Goal: Share content: Share content

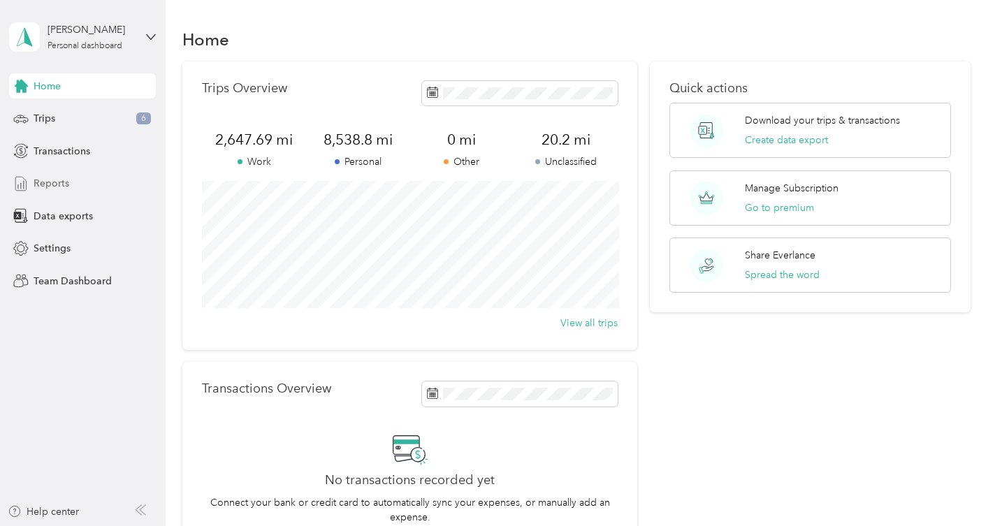
click at [68, 194] on div "Reports" at bounding box center [82, 183] width 147 height 25
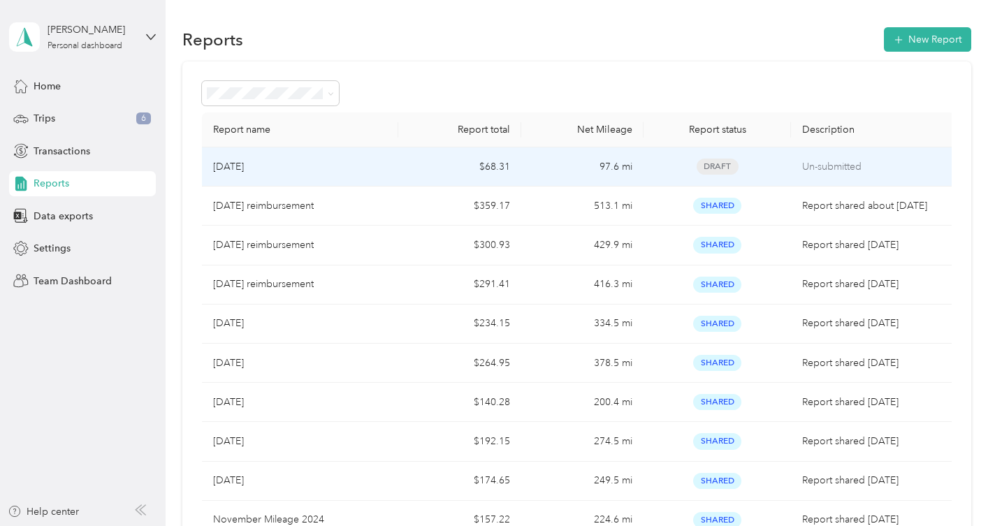
click at [559, 173] on td "97.6 mi" at bounding box center [582, 166] width 123 height 39
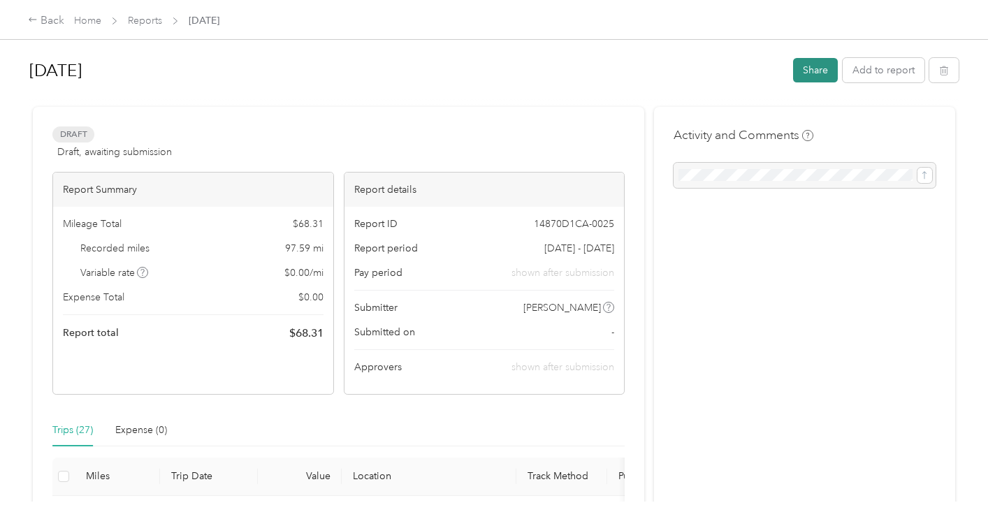
click at [819, 62] on button "Share" at bounding box center [815, 70] width 45 height 24
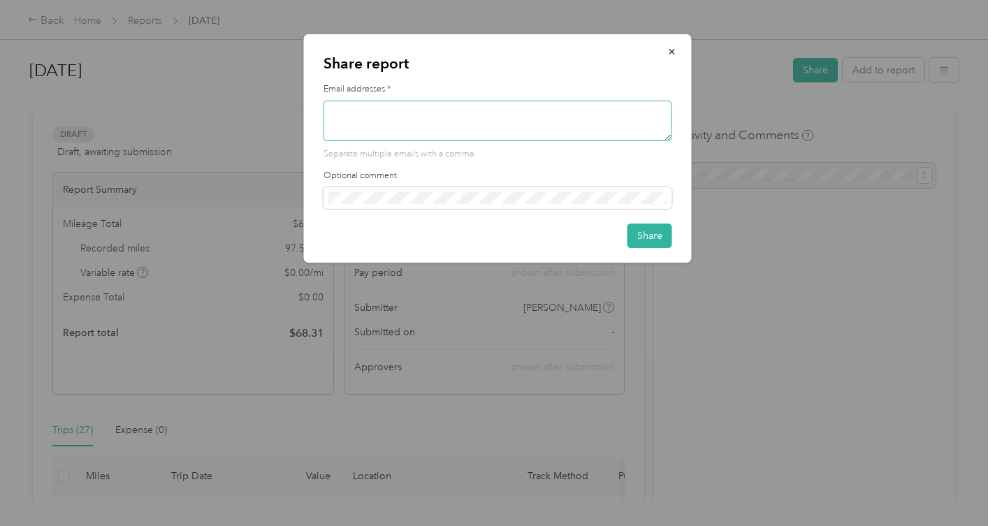
click at [360, 116] on textarea at bounding box center [497, 121] width 349 height 41
click at [420, 114] on textarea "[EMAIL_ADDRESS][DOMAIN_NAME]" at bounding box center [497, 121] width 349 height 41
type textarea "[EMAIL_ADDRESS][DOMAIN_NAME]"
click at [391, 187] on span at bounding box center [497, 198] width 349 height 22
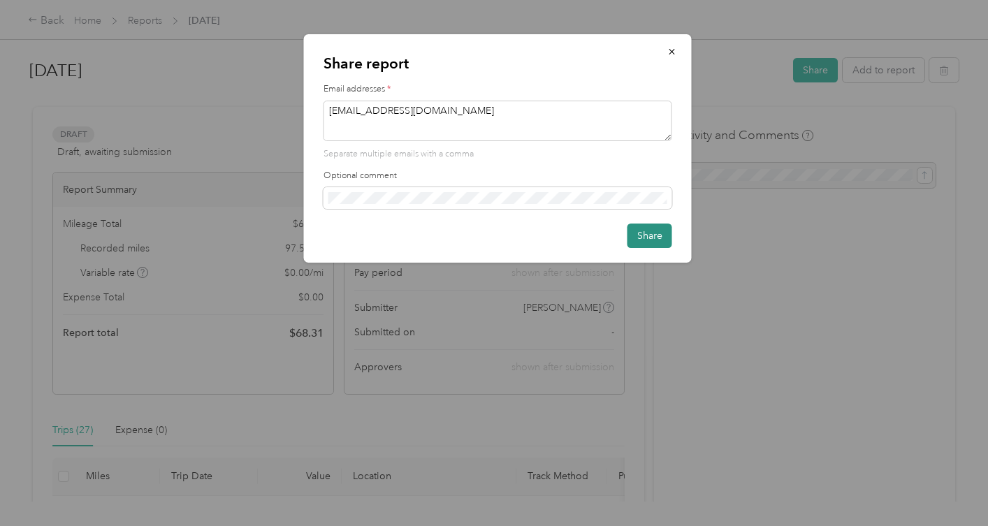
click at [653, 235] on button "Share" at bounding box center [649, 235] width 45 height 24
